Goal: Transaction & Acquisition: Purchase product/service

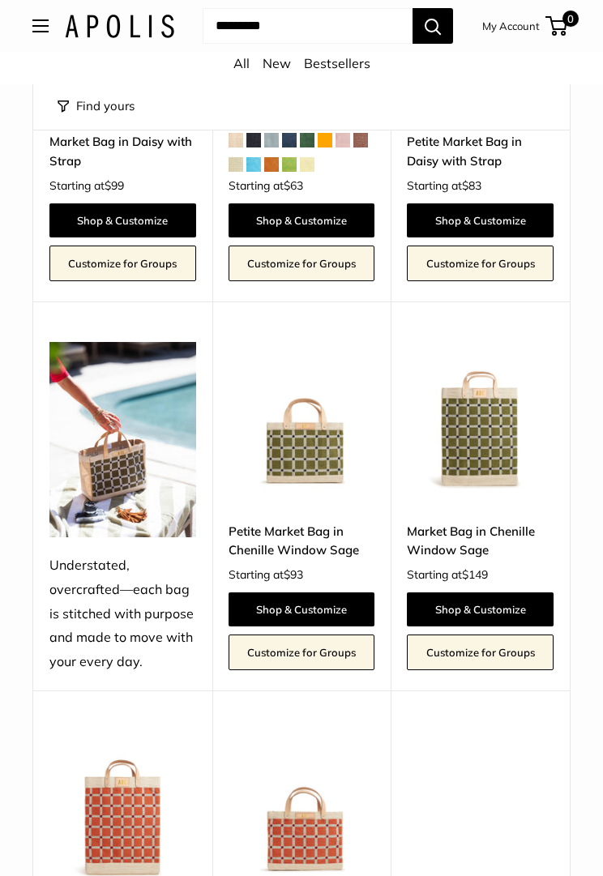
scroll to position [4456, 0]
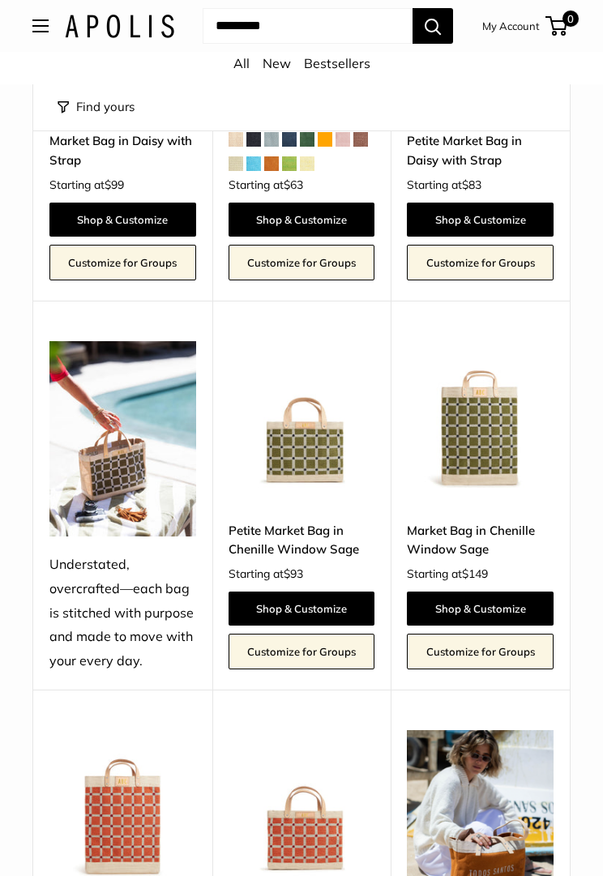
click at [319, 374] on img at bounding box center [302, 414] width 147 height 147
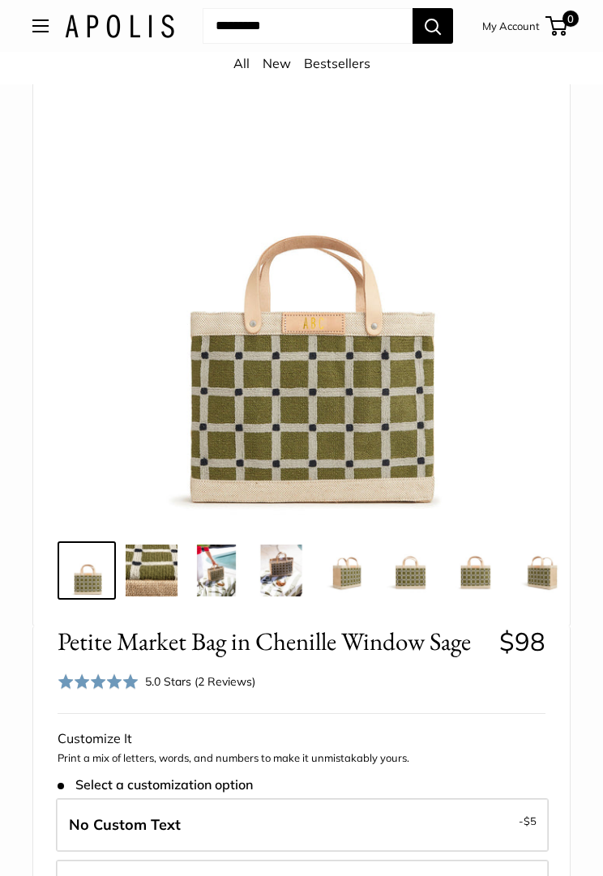
scroll to position [126, 0]
click at [162, 572] on img at bounding box center [152, 571] width 52 height 52
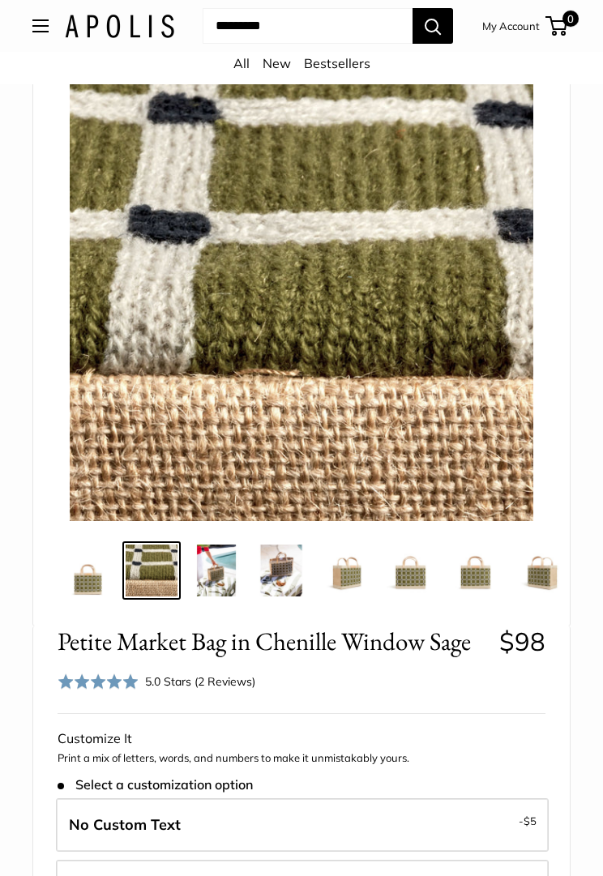
click at [225, 579] on img at bounding box center [216, 571] width 52 height 52
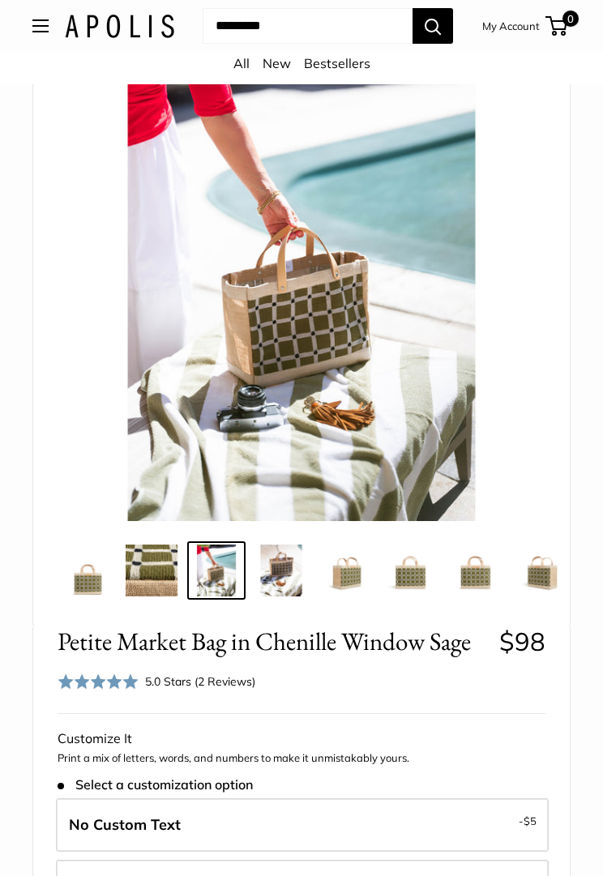
click at [285, 580] on img at bounding box center [281, 571] width 52 height 52
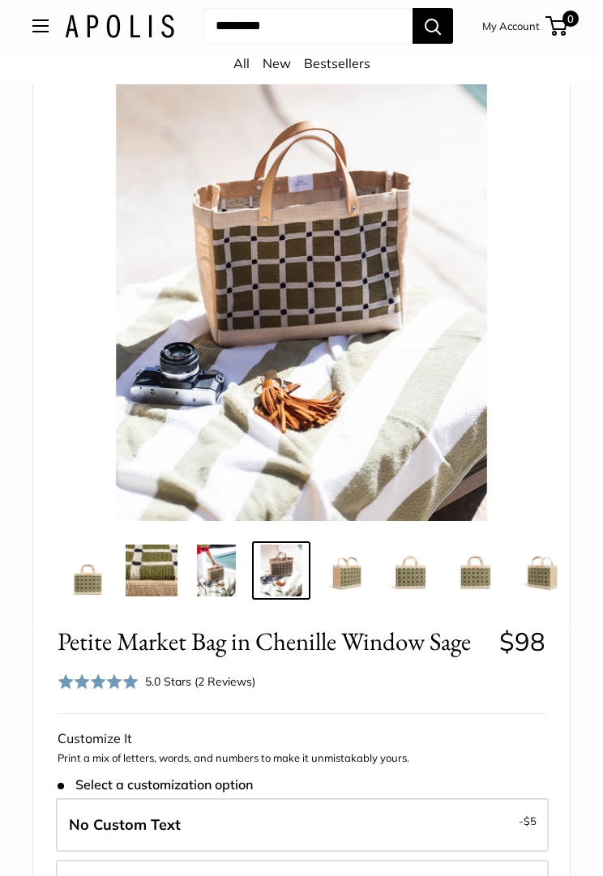
click at [348, 579] on img at bounding box center [346, 571] width 52 height 52
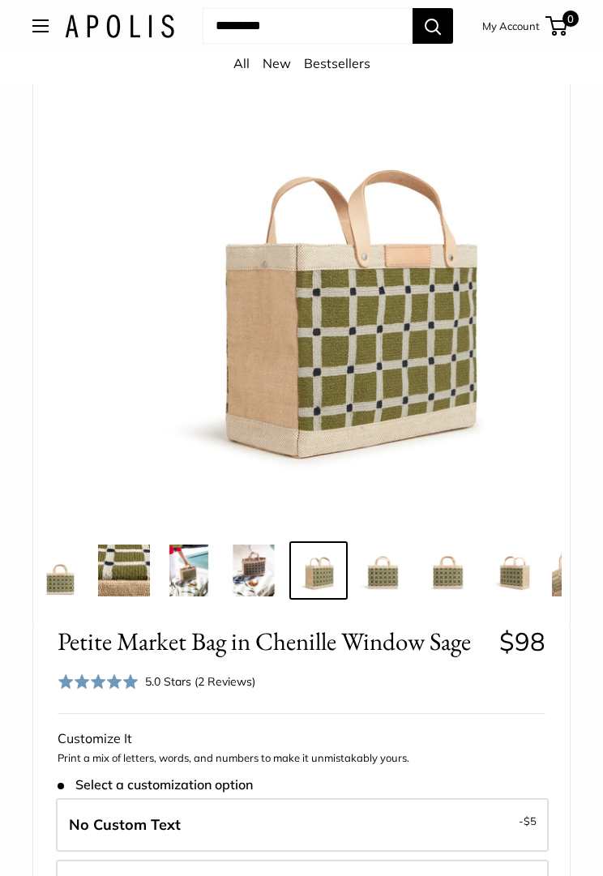
scroll to position [0, 31]
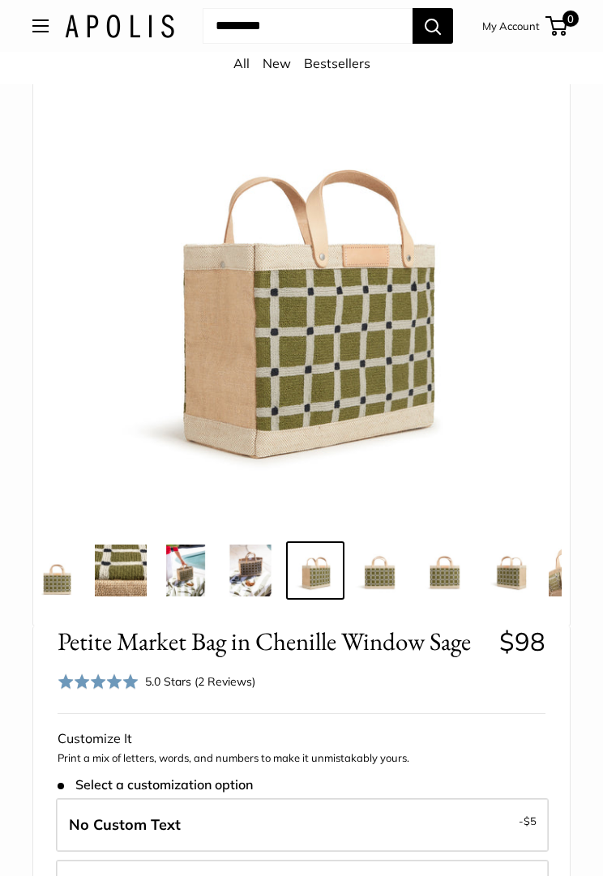
click at [389, 577] on img at bounding box center [380, 571] width 52 height 52
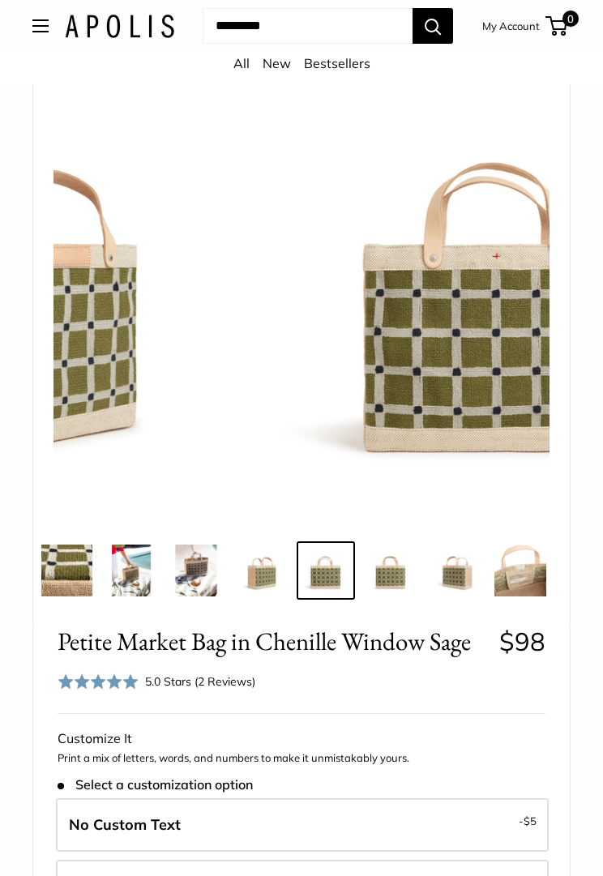
scroll to position [0, 89]
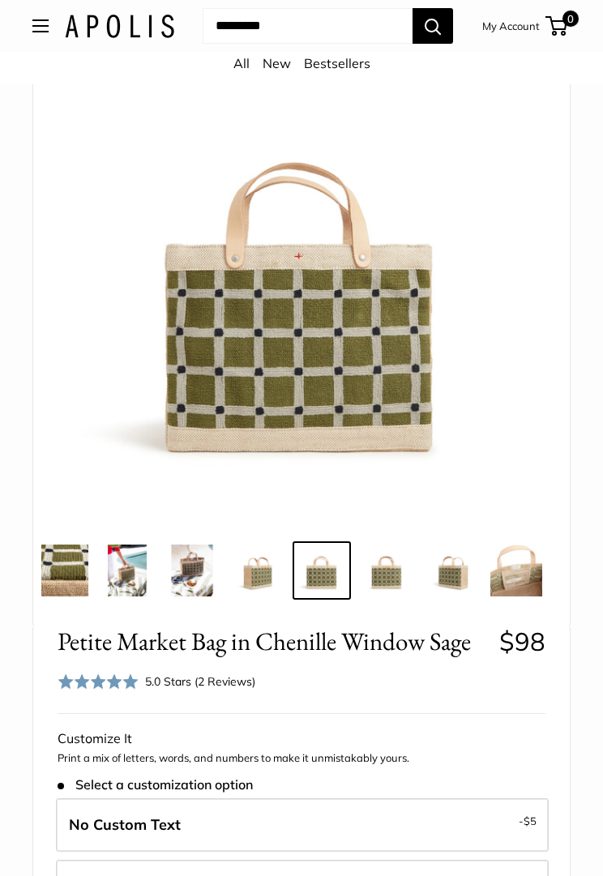
click at [529, 576] on img at bounding box center [516, 571] width 52 height 52
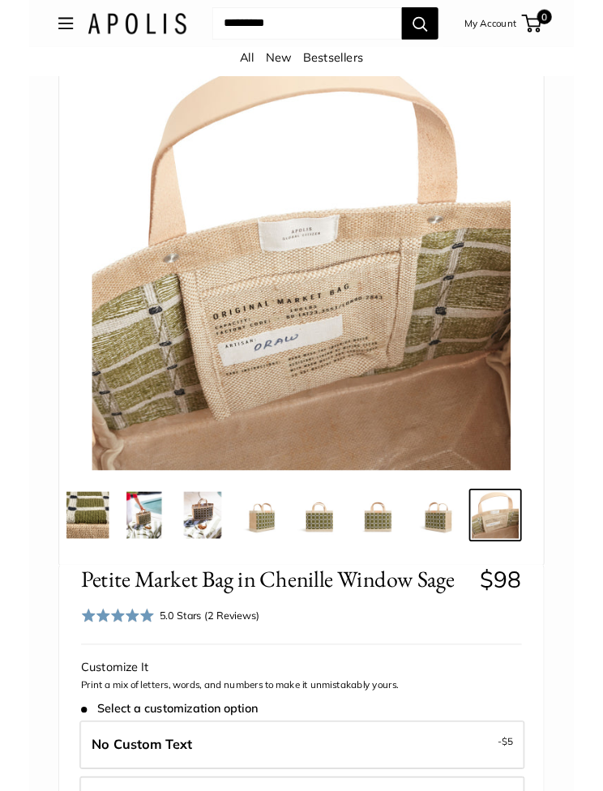
scroll to position [0, 0]
